Goal: Task Accomplishment & Management: Use online tool/utility

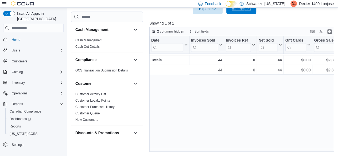
scroll to position [0, 97]
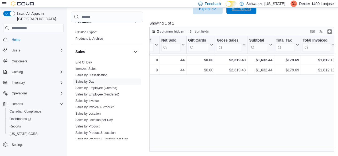
click at [239, 12] on span "Run Report" at bounding box center [240, 8] width 23 height 11
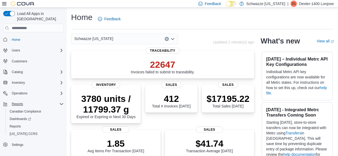
click at [59, 102] on icon "Complex example" at bounding box center [61, 104] width 4 height 4
click at [13, 123] on span "Reports" at bounding box center [15, 126] width 11 height 6
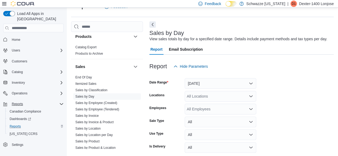
scroll to position [373, 0]
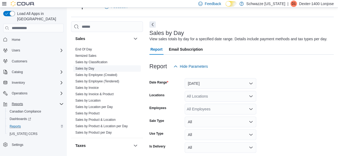
click at [118, 67] on span "Sales by Day" at bounding box center [107, 68] width 68 height 6
click at [246, 83] on button "Yesterday" at bounding box center [220, 83] width 72 height 11
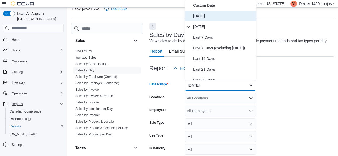
click at [216, 18] on span "[DATE]" at bounding box center [223, 16] width 61 height 6
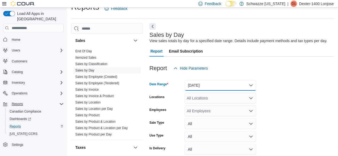
scroll to position [35, 0]
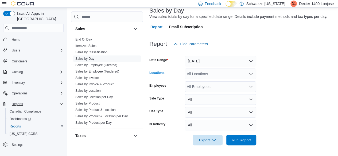
click at [247, 73] on div "All Locations" at bounding box center [220, 74] width 72 height 11
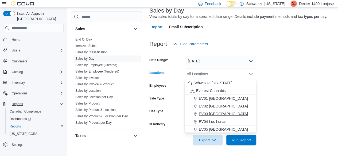
click at [217, 117] on span "EV03 [GEOGRAPHIC_DATA]" at bounding box center [223, 113] width 49 height 5
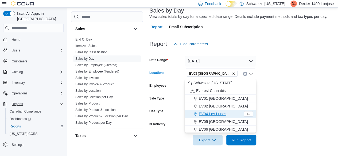
click at [283, 110] on form "Date Range Today Locations EV03 West Central Combo box. Selected. EV03 West Cen…" at bounding box center [241, 97] width 184 height 96
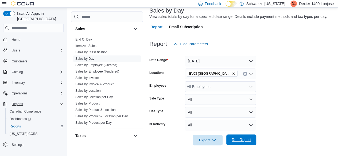
click at [234, 138] on span "Run Report" at bounding box center [240, 139] width 19 height 5
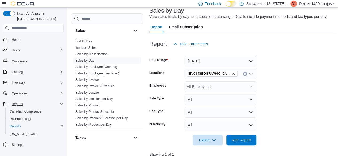
scroll to position [166, 0]
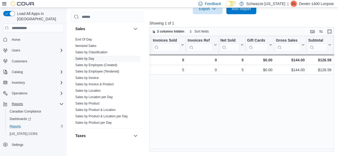
scroll to position [0, 0]
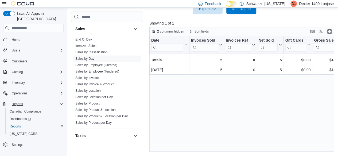
click at [188, 116] on div "Date Click to view column header actions Invoices Sold Click to view column hea…" at bounding box center [242, 94] width 186 height 116
